Goal: Task Accomplishment & Management: Manage account settings

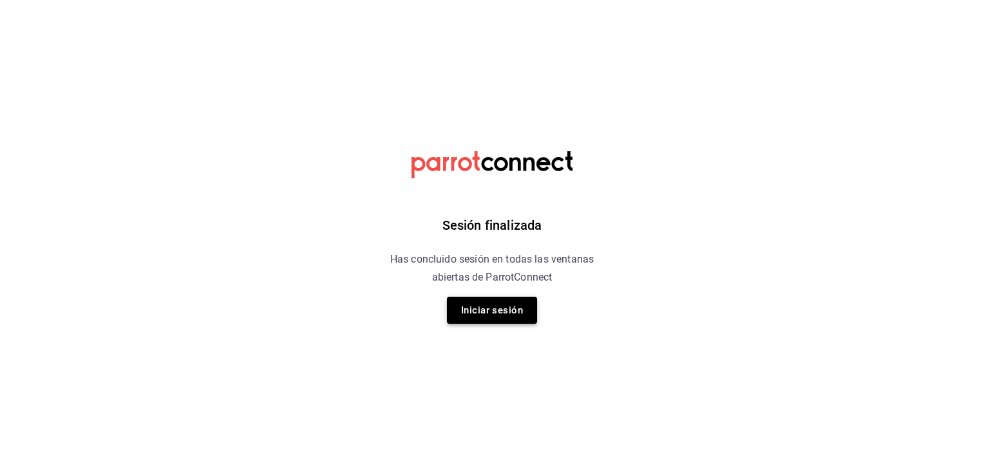
click at [461, 313] on button "Iniciar sesión" at bounding box center [492, 310] width 90 height 27
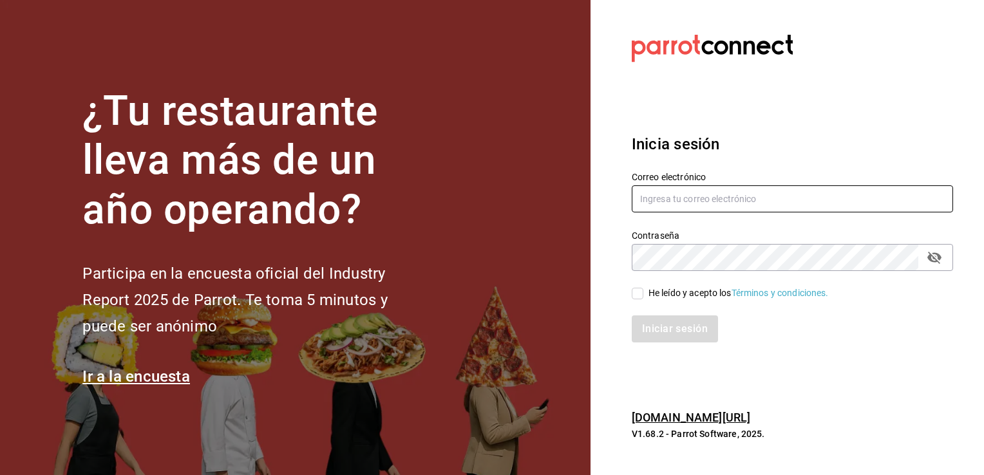
type input "celiavaz.vegetalia@gmail.com"
click at [653, 296] on div "He leído y acepto los Términos y condiciones." at bounding box center [739, 294] width 180 height 14
click at [643, 296] on input "He leído y acepto los Términos y condiciones." at bounding box center [638, 294] width 12 height 12
checkbox input "true"
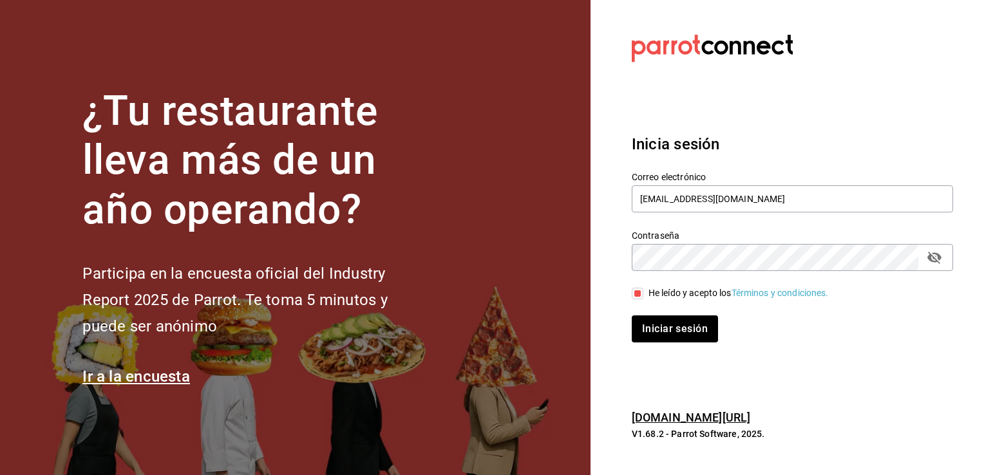
click at [683, 352] on div "Inicia sesión Correo electrónico celiavaz.vegetalia@gmail.com Contraseña Contra…" at bounding box center [792, 238] width 321 height 242
click at [679, 318] on button "Iniciar sesión" at bounding box center [676, 329] width 88 height 27
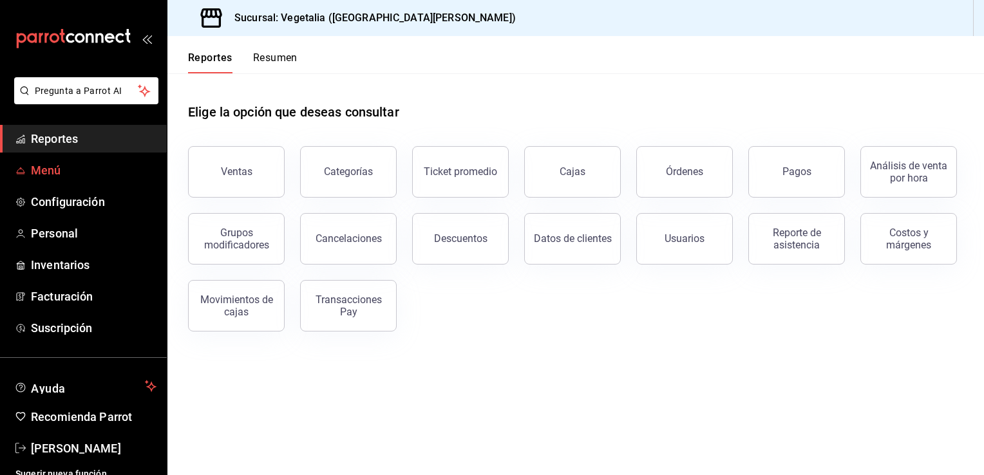
click at [46, 176] on span "Menú" at bounding box center [94, 170] width 126 height 17
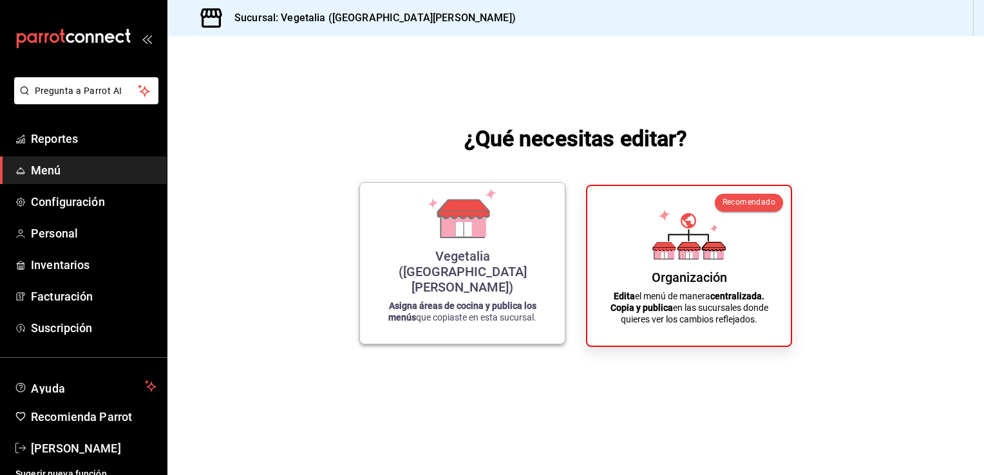
click at [469, 236] on icon at bounding box center [463, 229] width 16 height 14
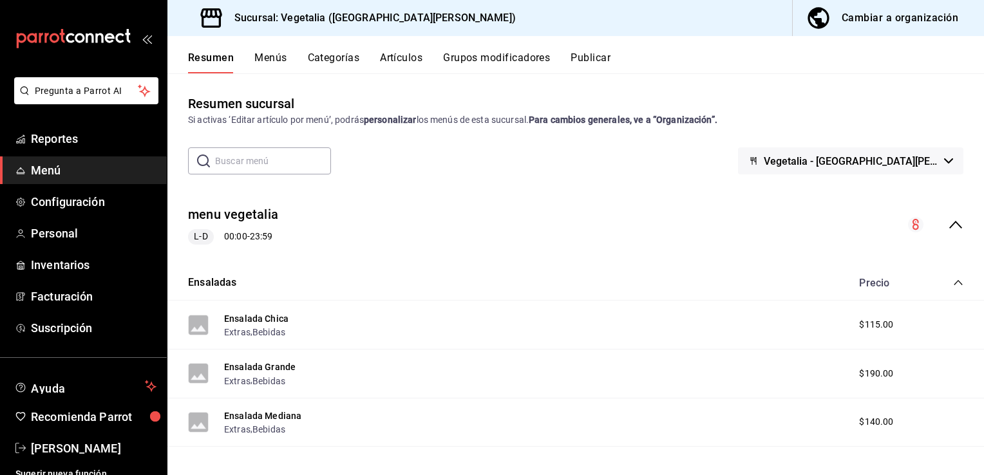
click at [877, 15] on div "Cambiar a organización" at bounding box center [900, 18] width 117 height 18
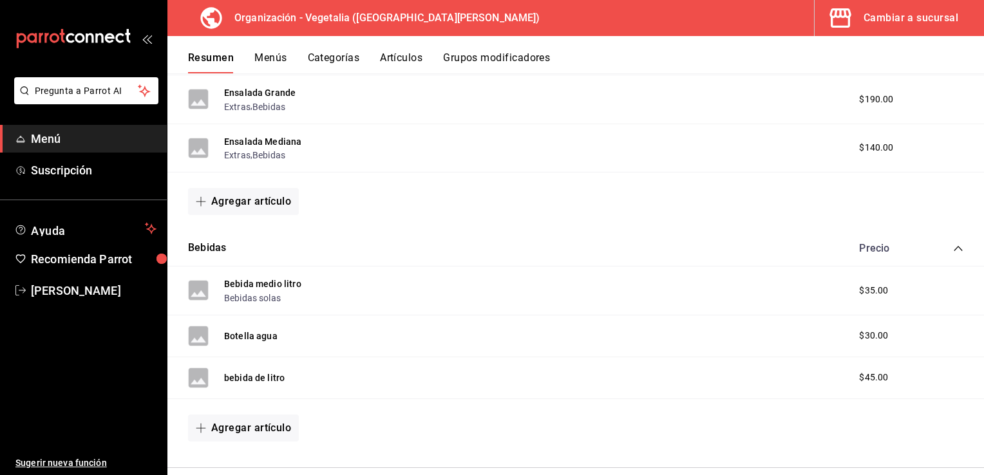
scroll to position [319, 0]
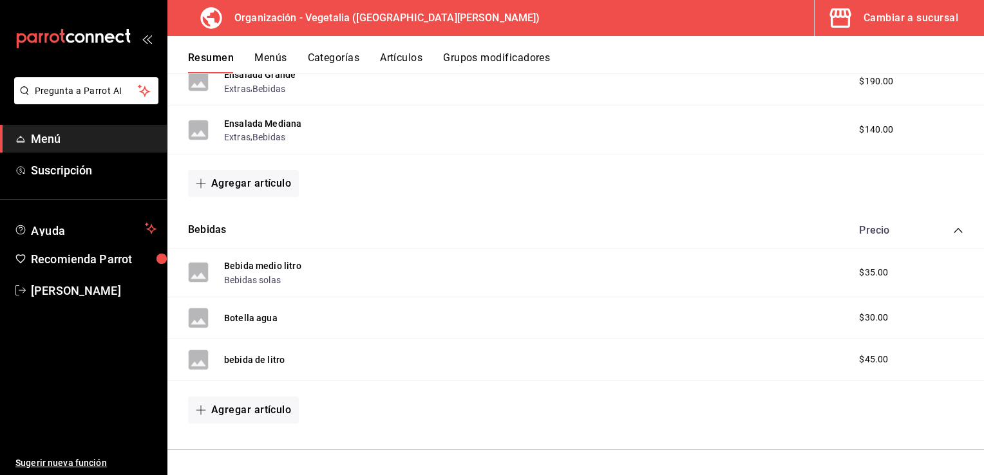
click at [871, 362] on span "$45.00" at bounding box center [873, 360] width 29 height 14
